Goal: Task Accomplishment & Management: Complete application form

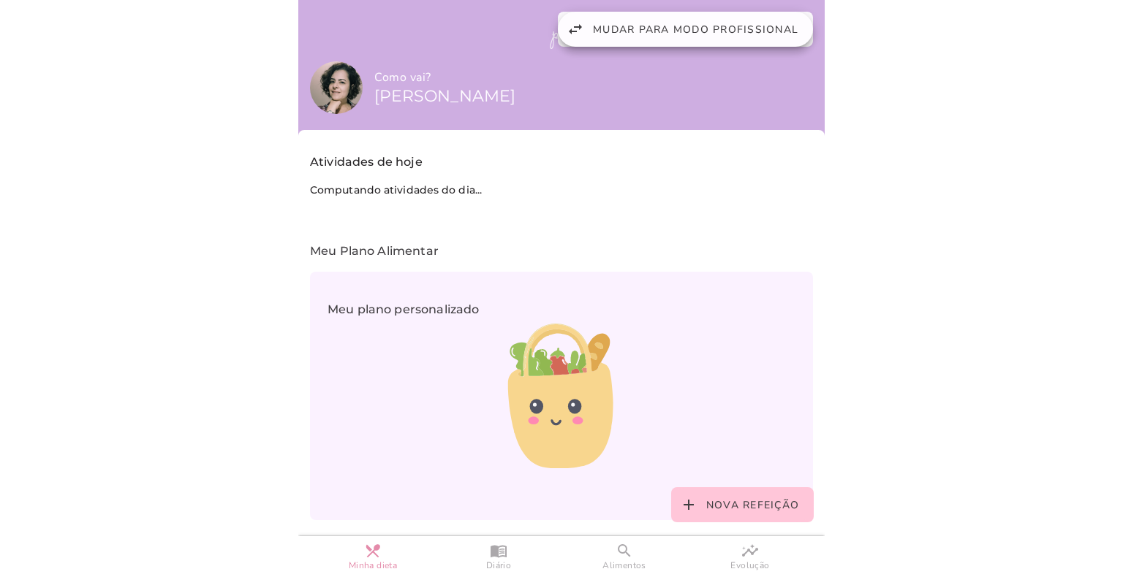
drag, startPoint x: 713, startPoint y: 45, endPoint x: 1025, endPoint y: 139, distance: 326.0
click at [713, 45] on button "swap_horiz Mudar para modo profissional" at bounding box center [685, 29] width 255 height 35
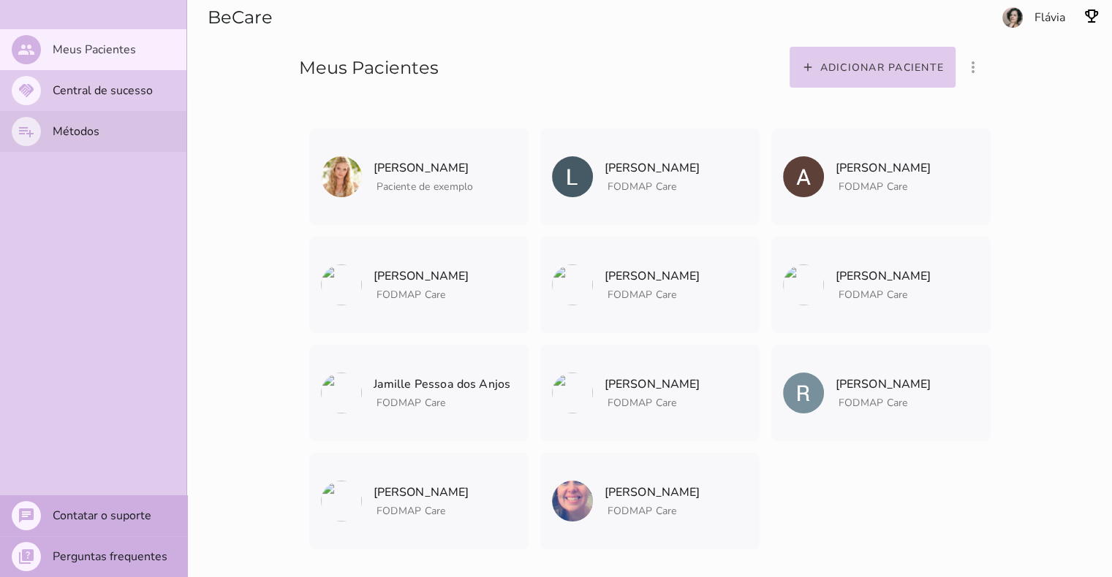
click at [0, 0] on slot "Métodos" at bounding box center [0, 0] width 0 height 0
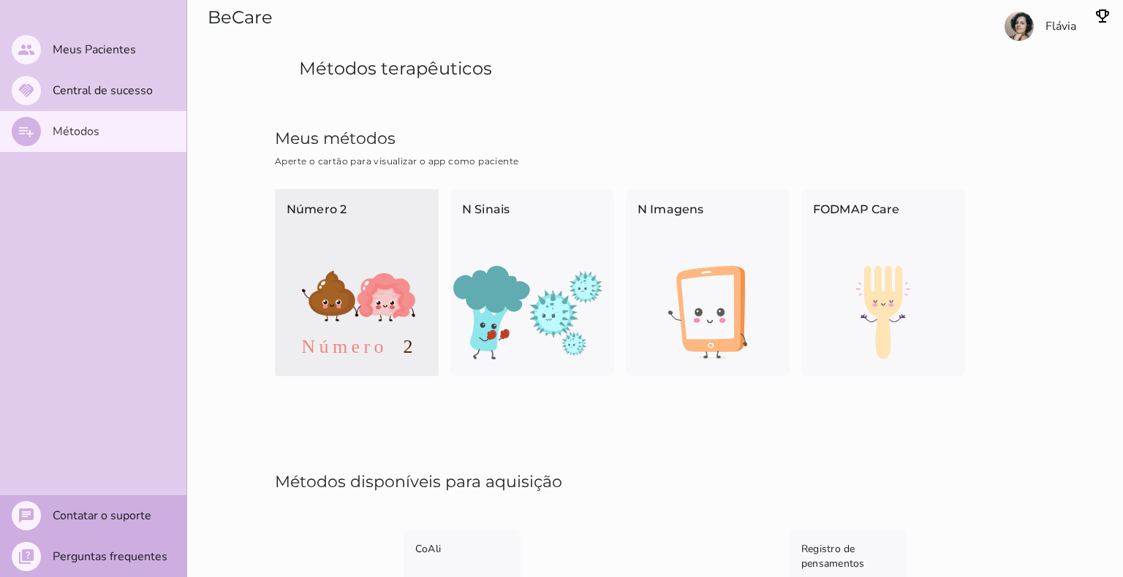
click at [376, 266] on img at bounding box center [357, 313] width 164 height 94
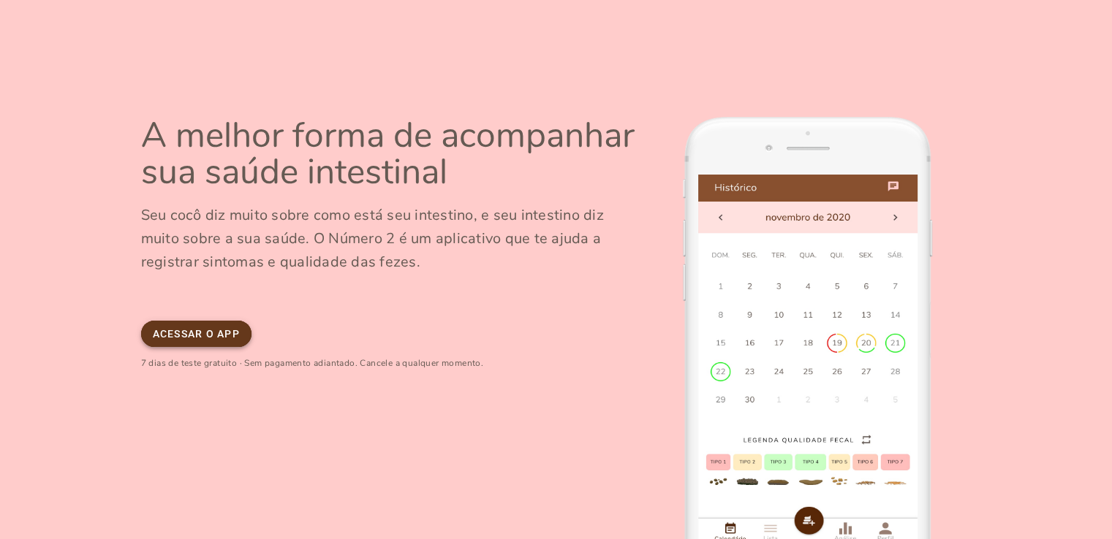
click at [0, 0] on slot "Acessar o app" at bounding box center [0, 0] width 0 height 0
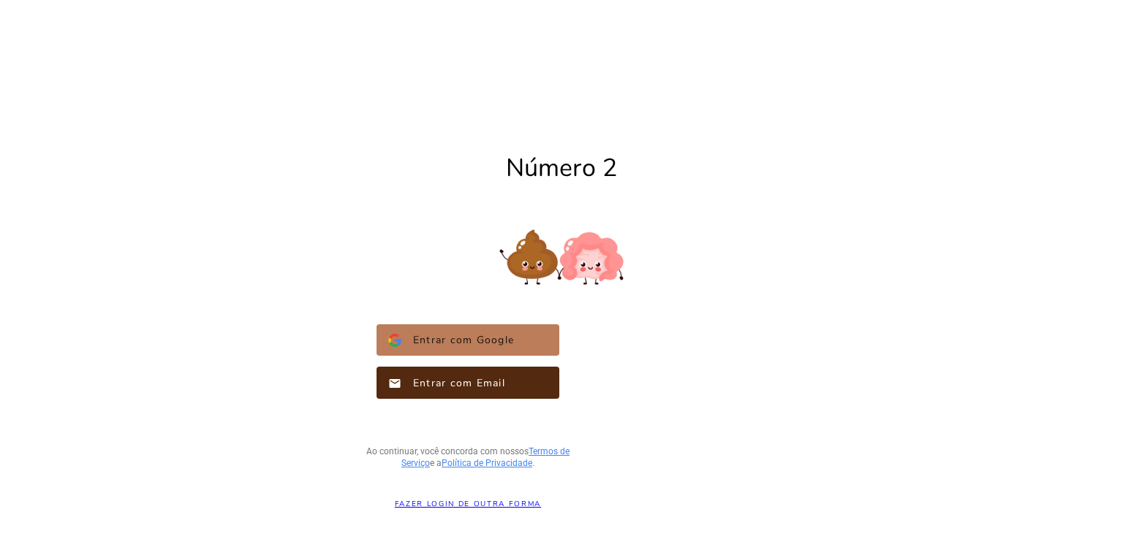
click at [477, 338] on span "Entrar com Google" at bounding box center [457, 340] width 113 height 15
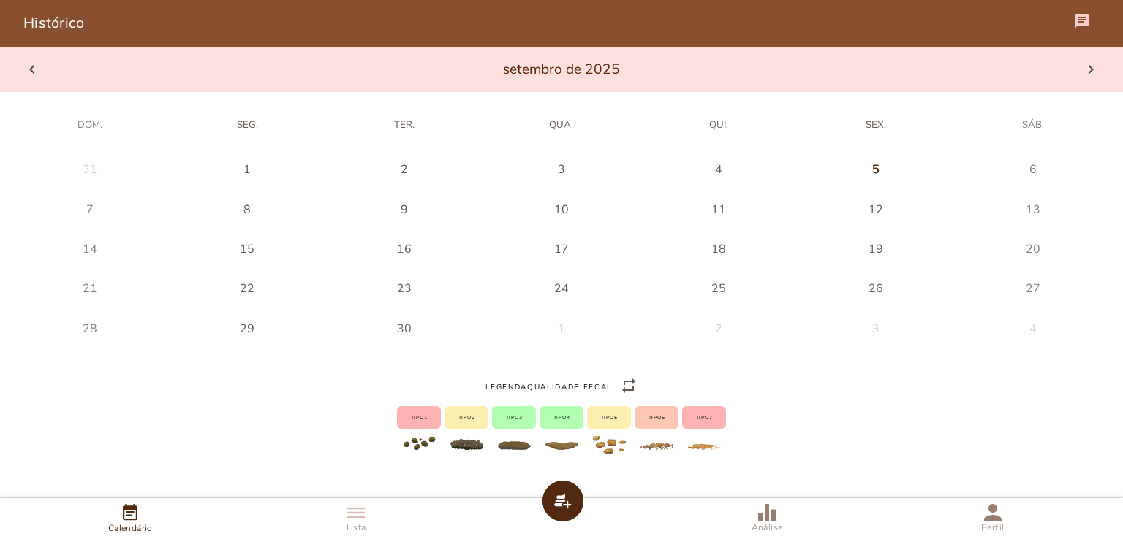
click at [869, 167] on t-0 at bounding box center [875, 170] width 15 height 23
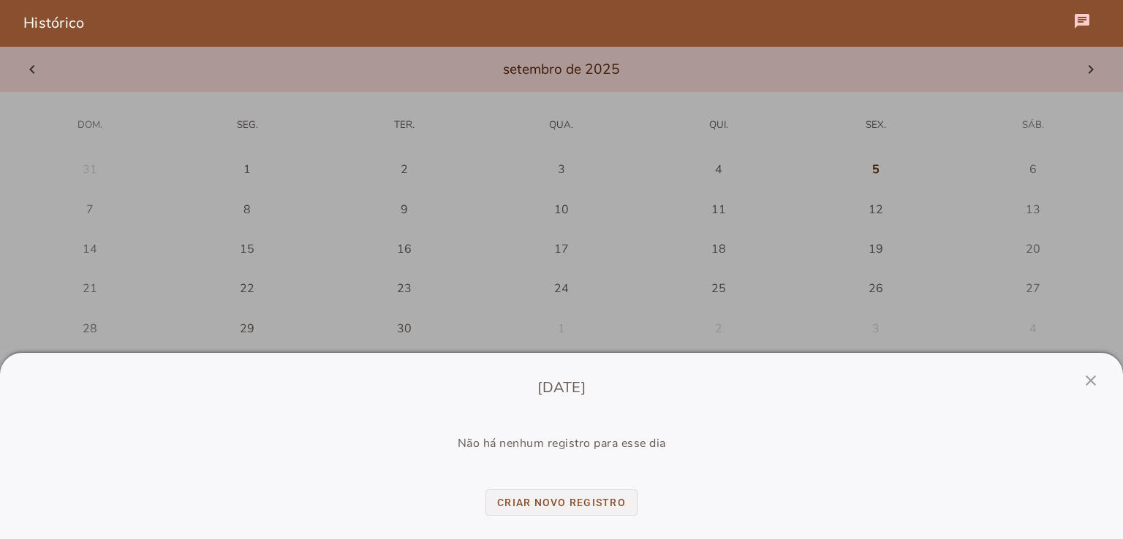
click at [0, 0] on slot "Criar novo registro" at bounding box center [0, 0] width 0 height 0
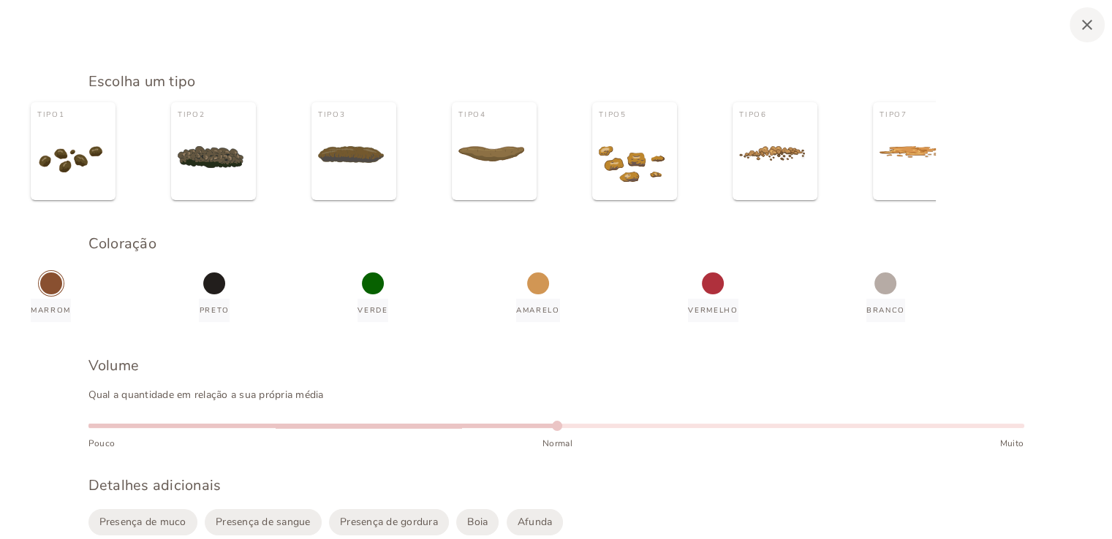
type vaadin-radio-button "1"
click at [103, 163] on div at bounding box center [70, 149] width 66 height 52
click at [0, 0] on input "Tipo 1" at bounding box center [0, 0] width 0 height 0
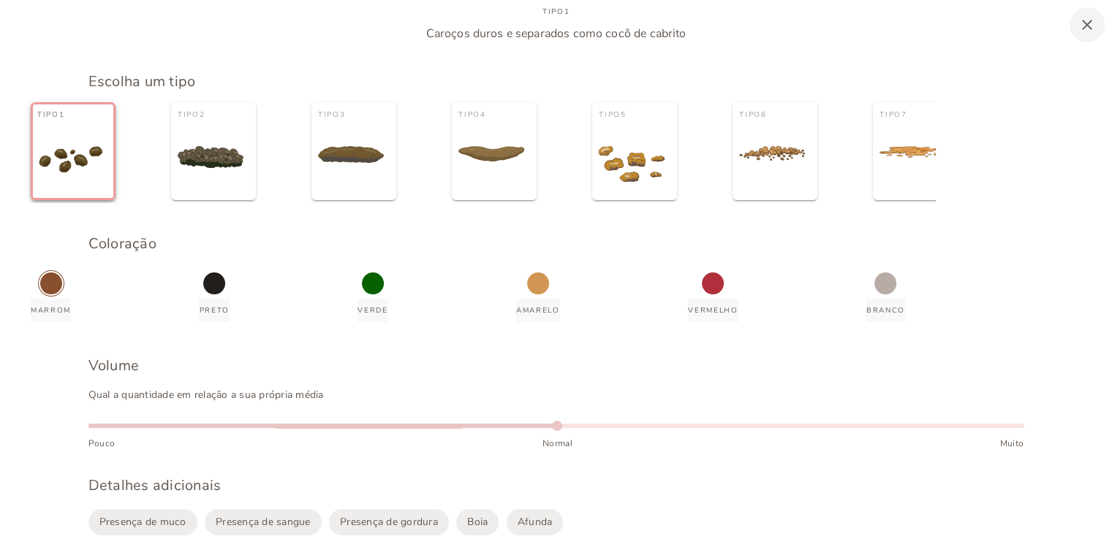
click at [62, 295] on div "marrom" at bounding box center [51, 284] width 22 height 22
click at [0, 0] on input "marrom" at bounding box center [0, 0] width 0 height 0
click at [62, 295] on div "marrom" at bounding box center [51, 284] width 22 height 22
click at [0, 0] on input "marrom" at bounding box center [0, 0] width 0 height 0
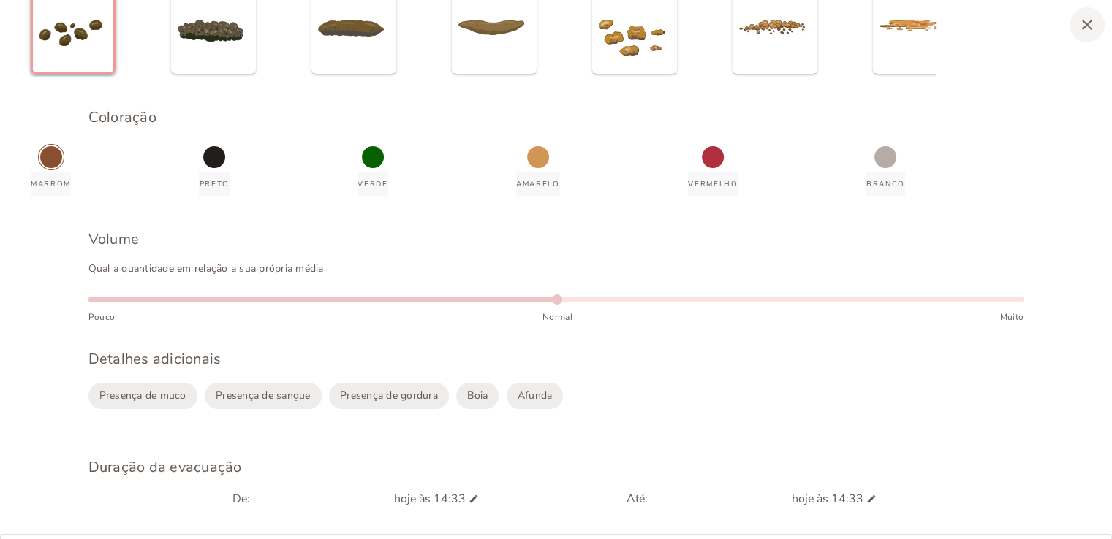
scroll to position [146, 0]
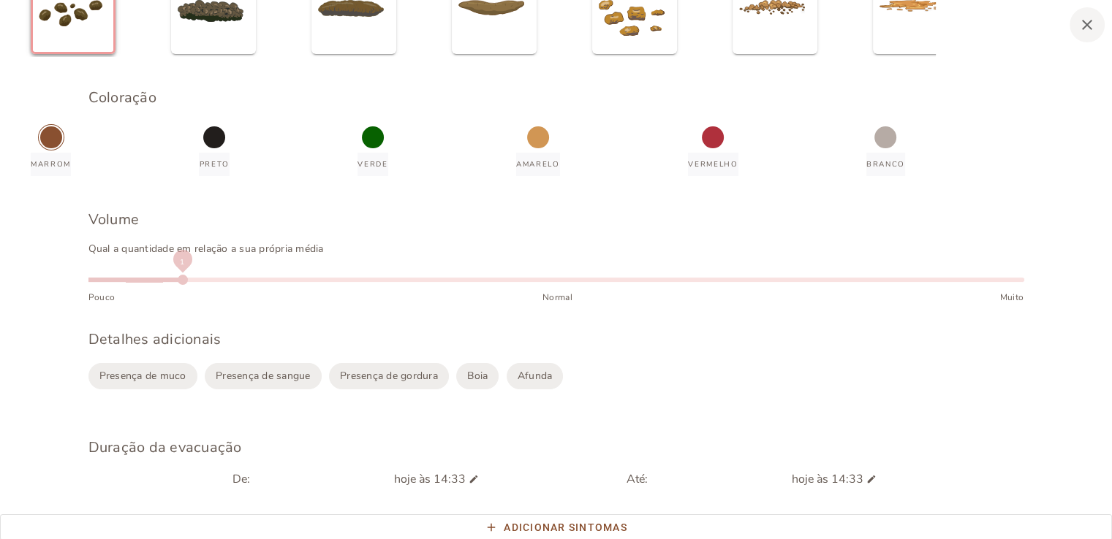
drag, startPoint x: 557, startPoint y: 314, endPoint x: 143, endPoint y: 308, distance: 414.5
type paper-slider "1"
click at [143, 290] on div at bounding box center [556, 278] width 936 height 23
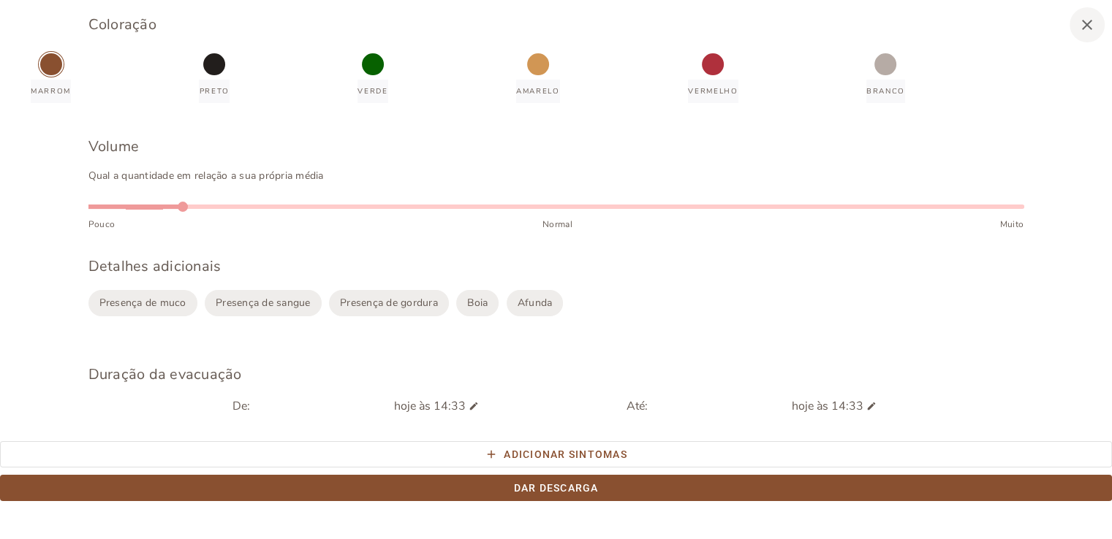
click at [477, 310] on span "Boia" at bounding box center [477, 303] width 20 height 14
type vaadin-checkbox "KWwqzLMsUHM5Ukj4LkfA"
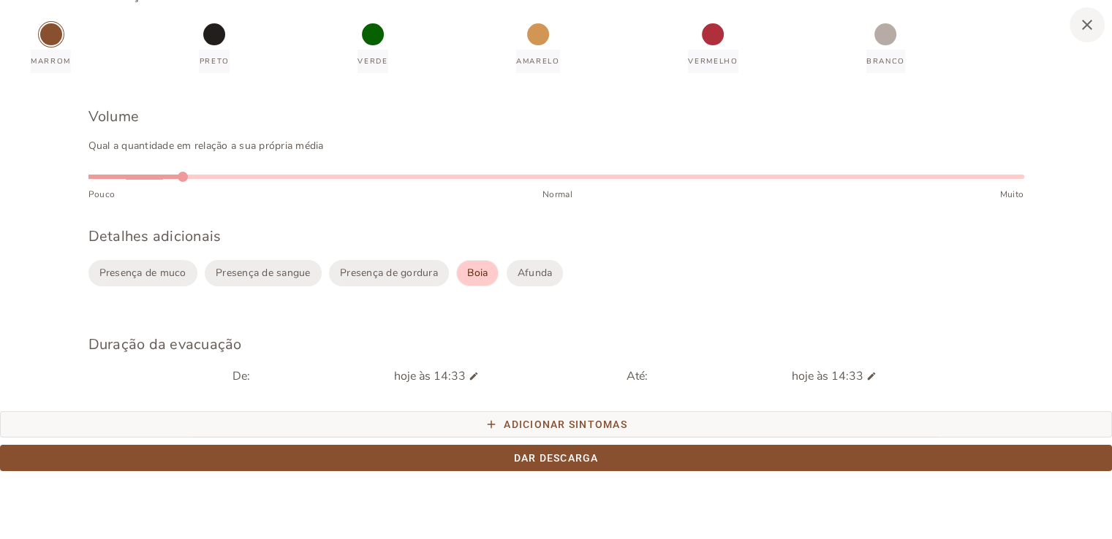
click at [0, 0] on slot "Adicionar sintomas" at bounding box center [0, 0] width 0 height 0
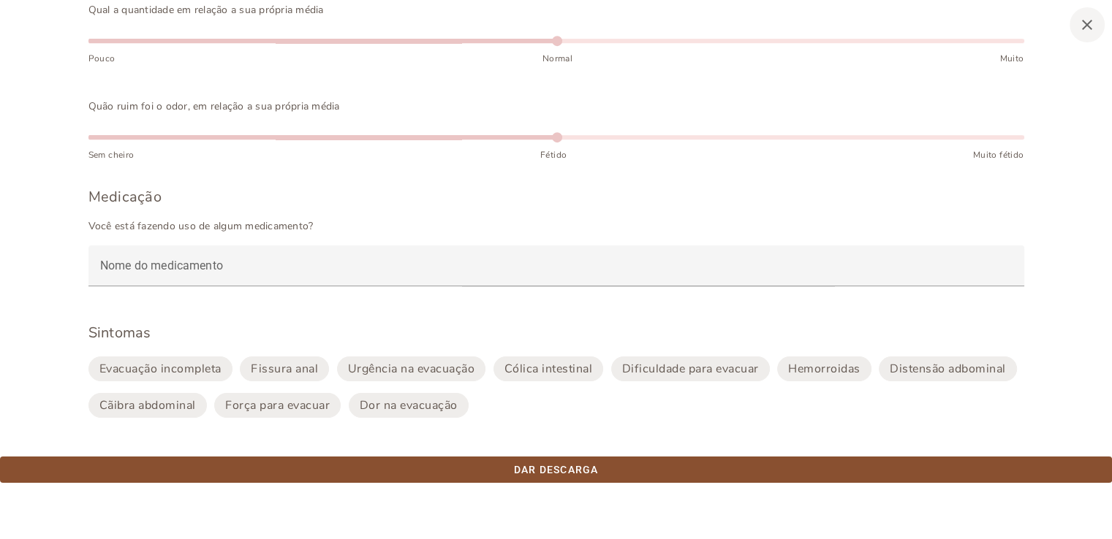
scroll to position [667, 0]
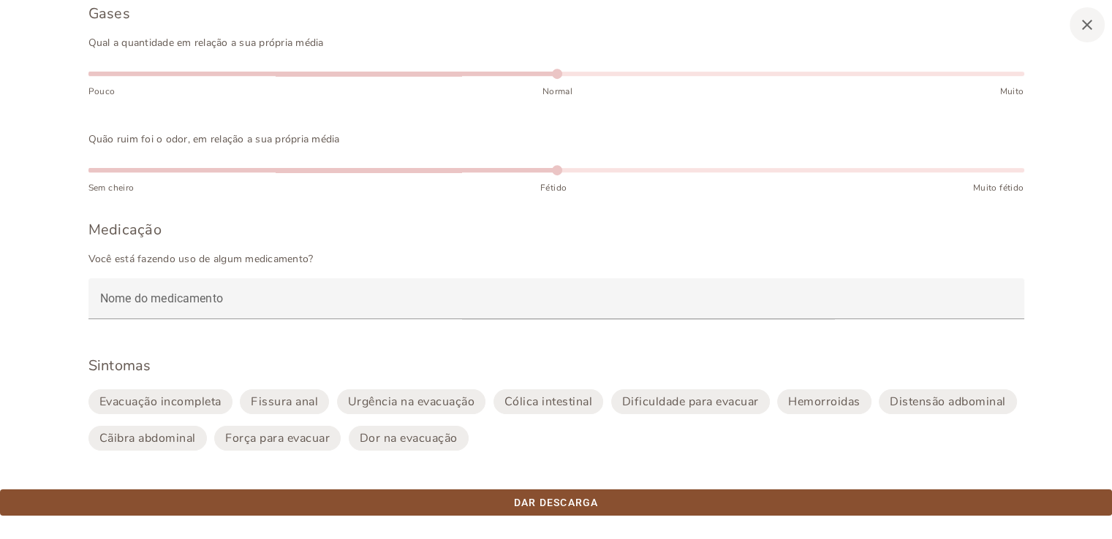
click at [0, 0] on slot "Força para evacuar" at bounding box center [0, 0] width 0 height 0
type vaadin-checkbox "9G46Q0akBaIUdz7GSwa7"
click at [0, 0] on slot "Dor na evacuação" at bounding box center [0, 0] width 0 height 0
type vaadin-checkbox "4WNPHs9DfK4l2a9zvPsl"
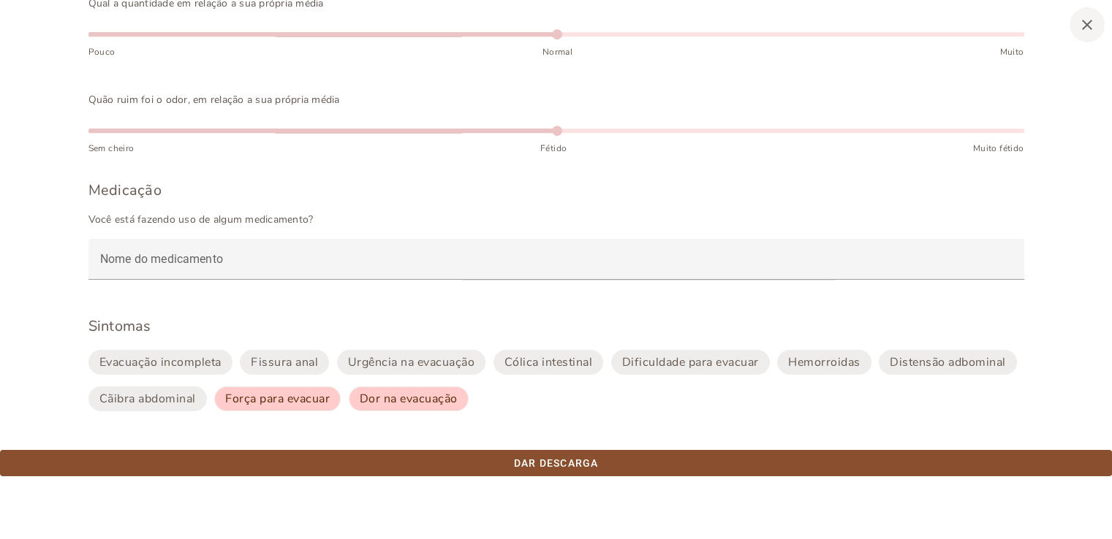
scroll to position [740, 0]
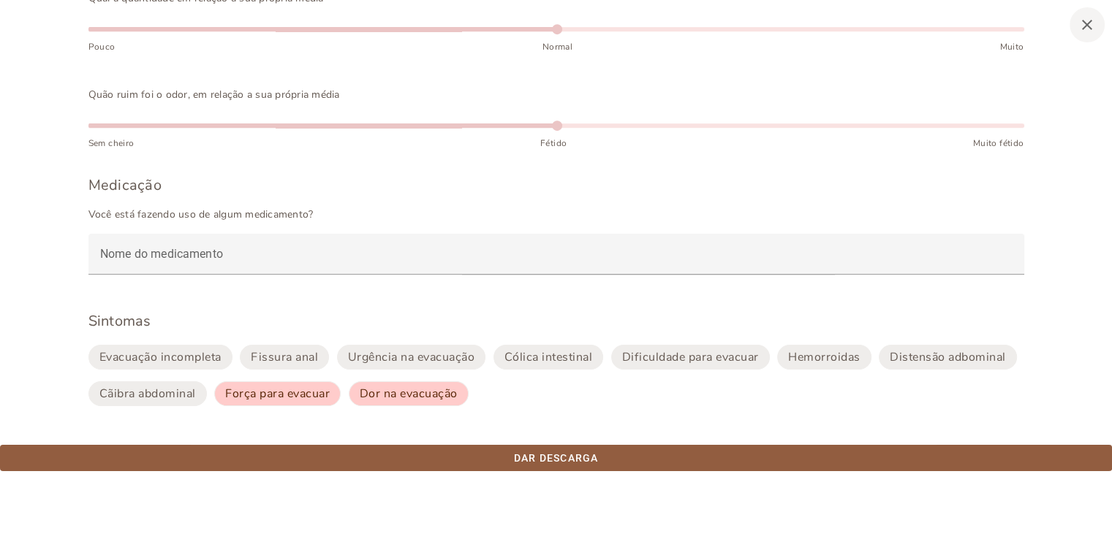
click at [0, 0] on slot "Dar descarga" at bounding box center [0, 0] width 0 height 0
